Goal: Check status

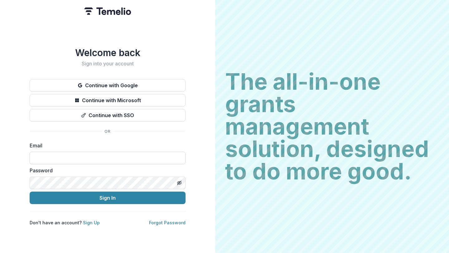
click at [77, 153] on input at bounding box center [108, 158] width 156 height 12
click at [83, 158] on input at bounding box center [108, 158] width 156 height 12
type input "**********"
drag, startPoint x: 88, startPoint y: 198, endPoint x: 213, endPoint y: 252, distance: 136.6
click at [213, 252] on div "**********" at bounding box center [107, 126] width 215 height 253
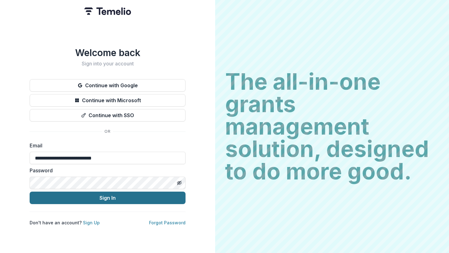
click at [130, 193] on button "Sign In" at bounding box center [108, 198] width 156 height 12
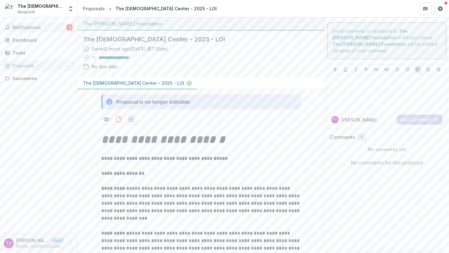
click at [41, 26] on span "Notifications" at bounding box center [39, 27] width 54 height 5
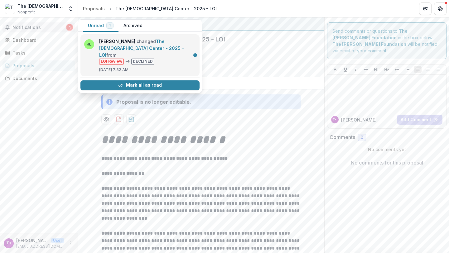
click at [163, 48] on link "The [DEMOGRAPHIC_DATA] Center - 2025 - LOI" at bounding box center [141, 48] width 85 height 19
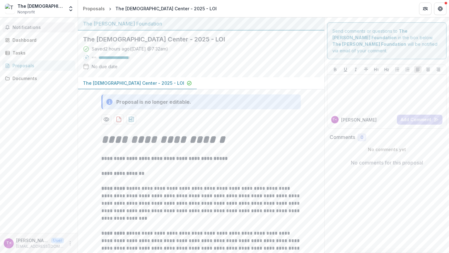
click at [33, 30] on span "Notifications" at bounding box center [42, 27] width 60 height 5
click at [33, 42] on div "Dashboard" at bounding box center [41, 40] width 58 height 7
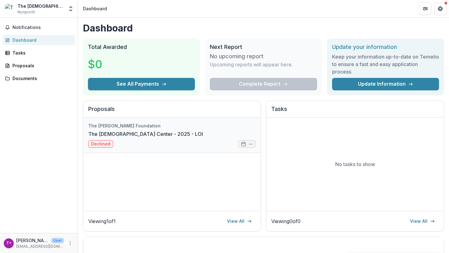
click at [203, 138] on link "The [DEMOGRAPHIC_DATA] Center - 2025 - LOI" at bounding box center [145, 133] width 115 height 7
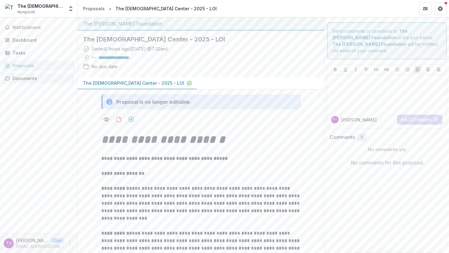
click at [28, 79] on div "Documents" at bounding box center [41, 78] width 58 height 7
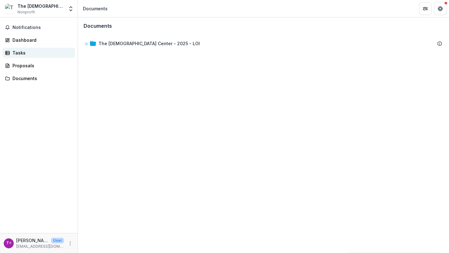
click at [21, 51] on div "Tasks" at bounding box center [41, 53] width 58 height 7
